Goal: Transaction & Acquisition: Subscribe to service/newsletter

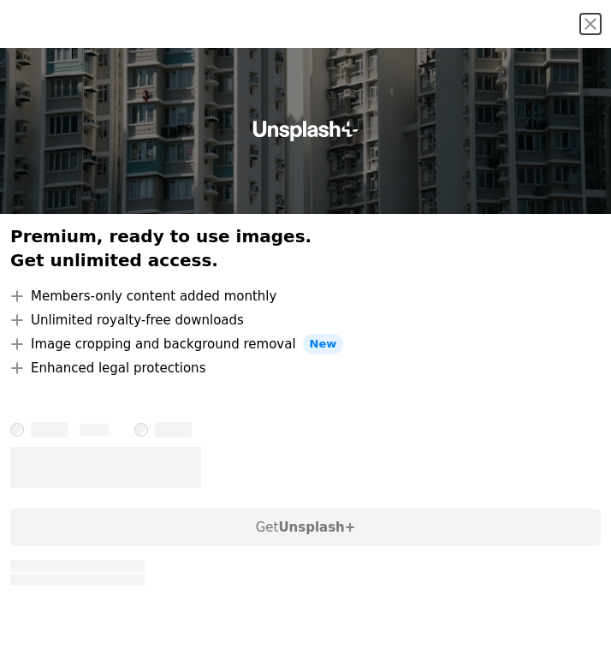
scroll to position [1080, 0]
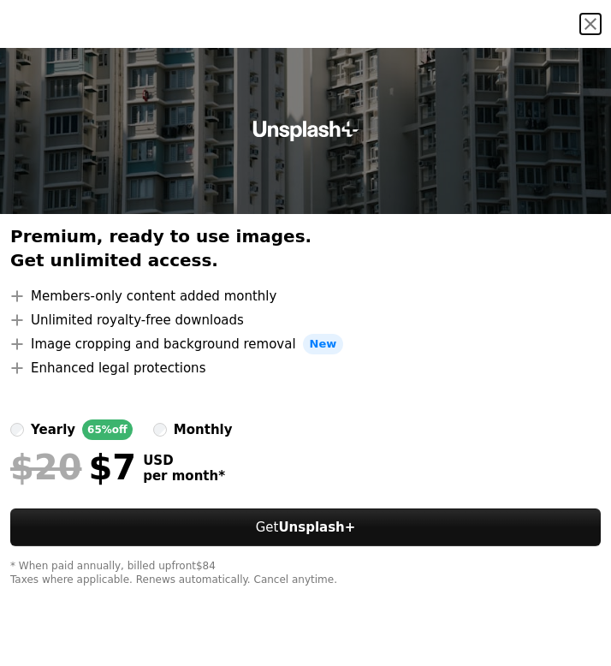
click at [593, 28] on button "An X shape" at bounding box center [591, 24] width 21 height 21
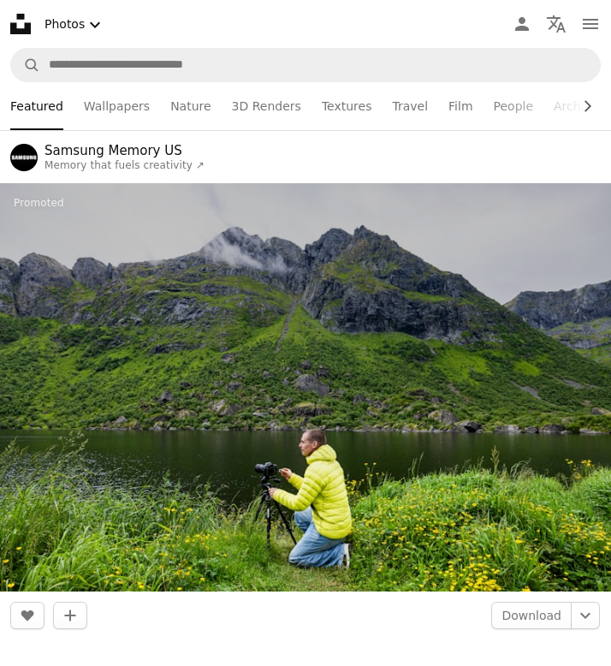
scroll to position [0, 0]
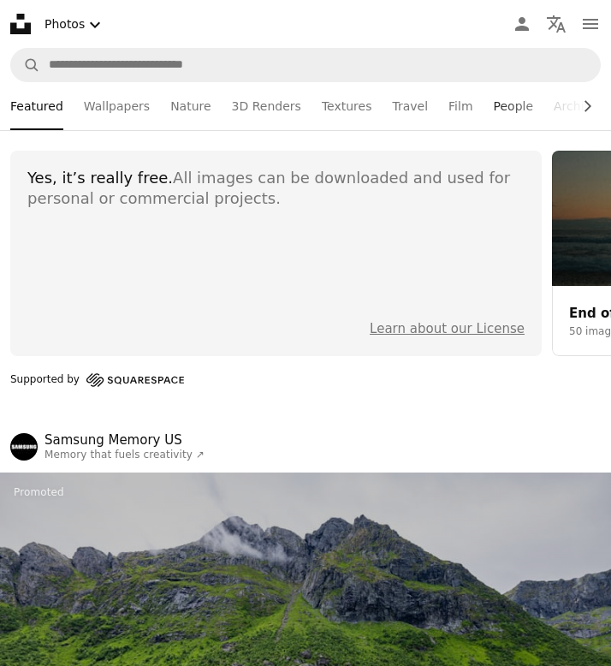
click at [494, 99] on link "People" at bounding box center [514, 106] width 40 height 48
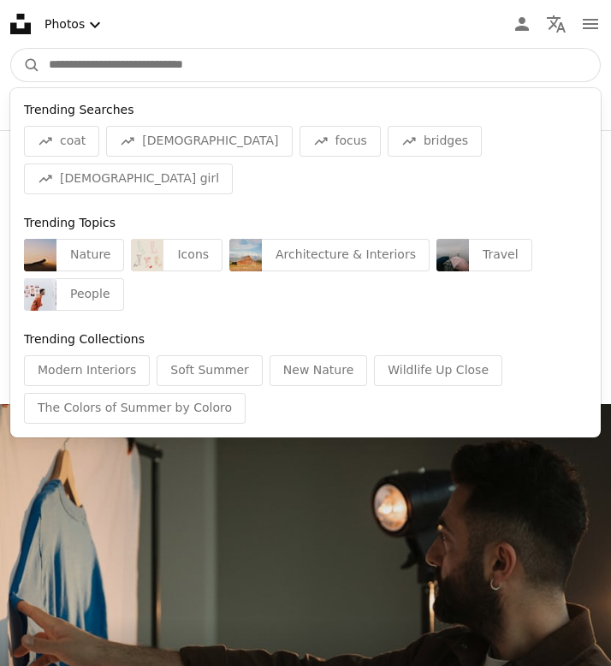
click at [330, 68] on input "Find visuals sitewide" at bounding box center [320, 65] width 560 height 33
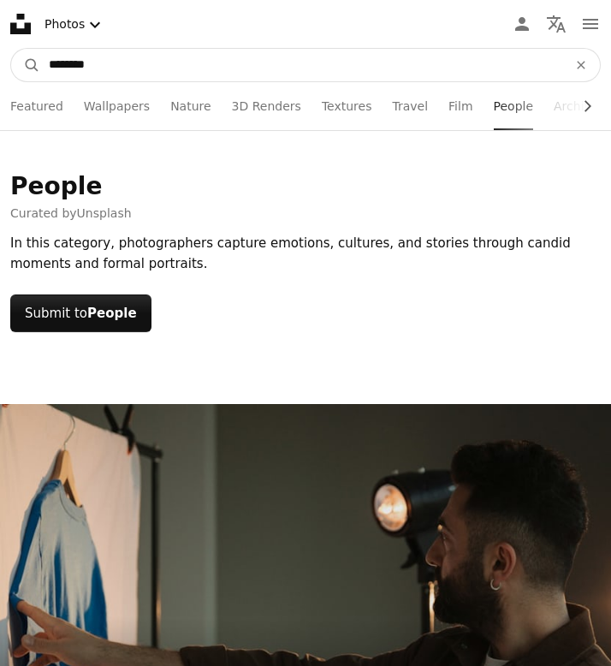
type input "********"
click at [11, 49] on button "A magnifying glass" at bounding box center [25, 65] width 29 height 33
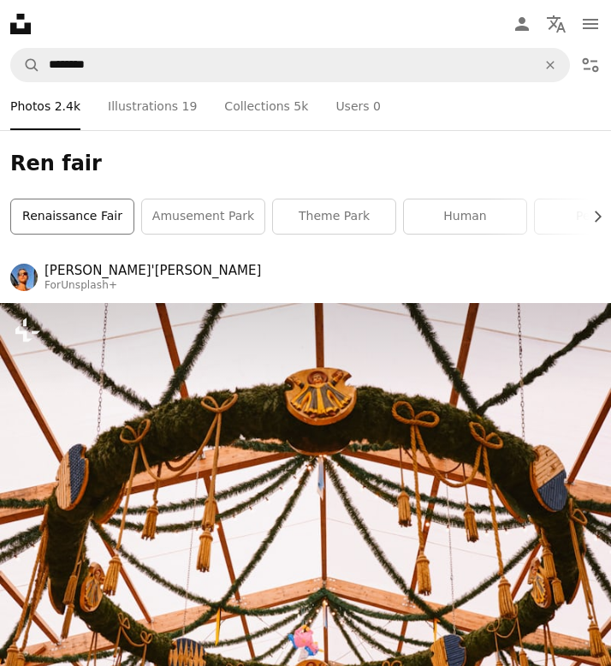
click at [104, 218] on link "renaissance fair" at bounding box center [72, 217] width 122 height 34
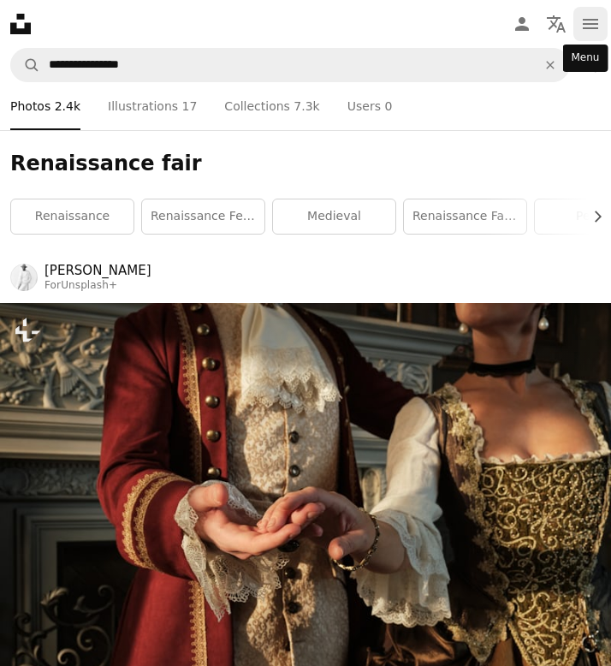
click at [579, 25] on button "navigation menu" at bounding box center [591, 24] width 34 height 34
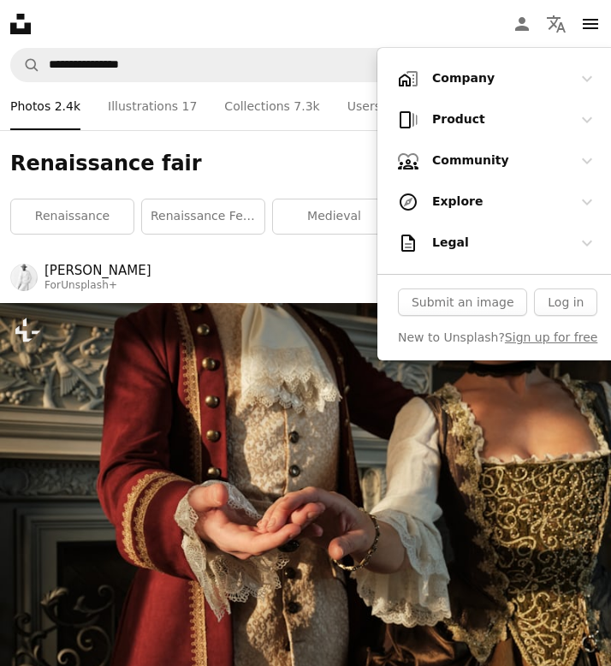
click at [486, 110] on div "Product Chevron down" at bounding box center [498, 120] width 200 height 34
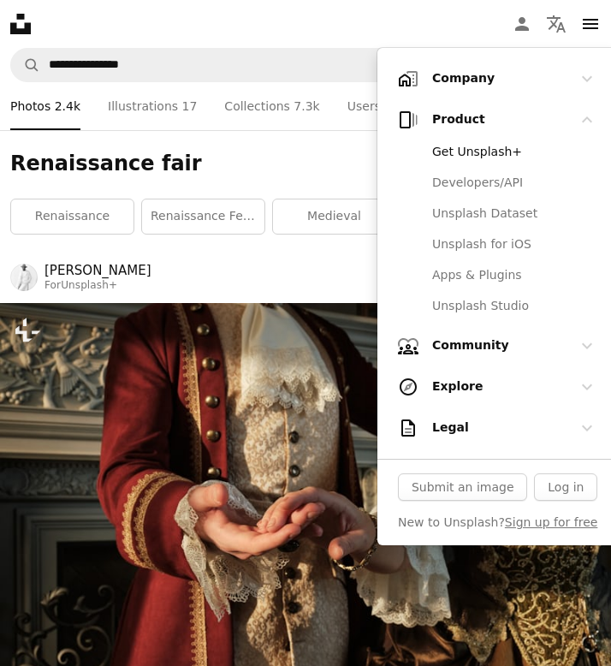
click at [486, 154] on link "Get Unsplash+" at bounding box center [510, 152] width 176 height 31
